Goal: Transaction & Acquisition: Download file/media

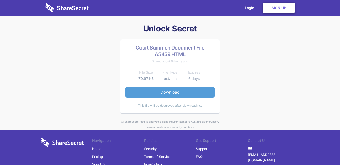
click at [168, 90] on link "Download" at bounding box center [169, 92] width 89 height 11
click at [151, 90] on link "Download" at bounding box center [169, 92] width 89 height 11
